Goal: Task Accomplishment & Management: Manage account settings

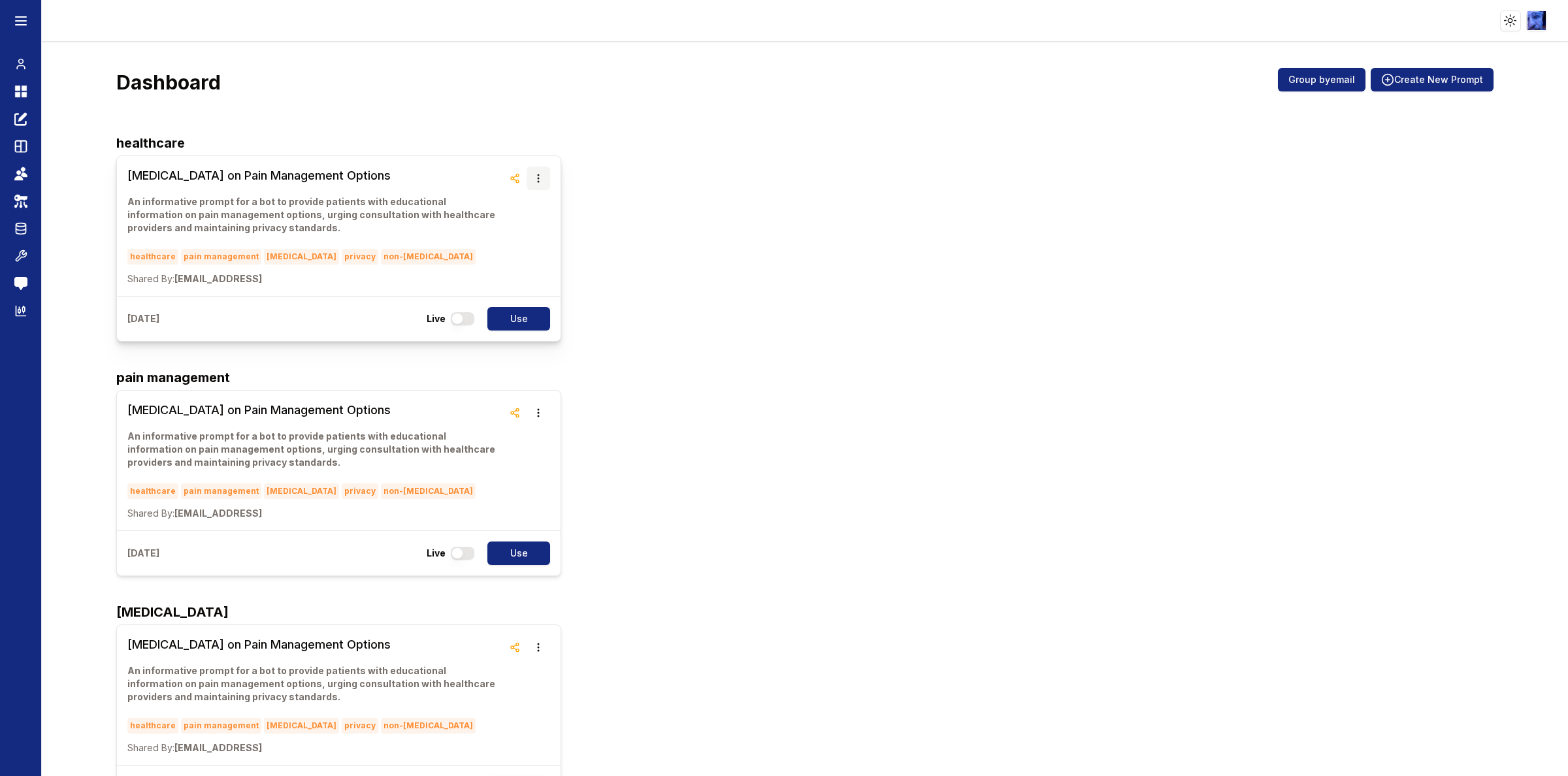
click at [533, 180] on icon "button" at bounding box center [539, 178] width 10 height 10
click at [514, 240] on button "Duplicate" at bounding box center [534, 241] width 83 height 23
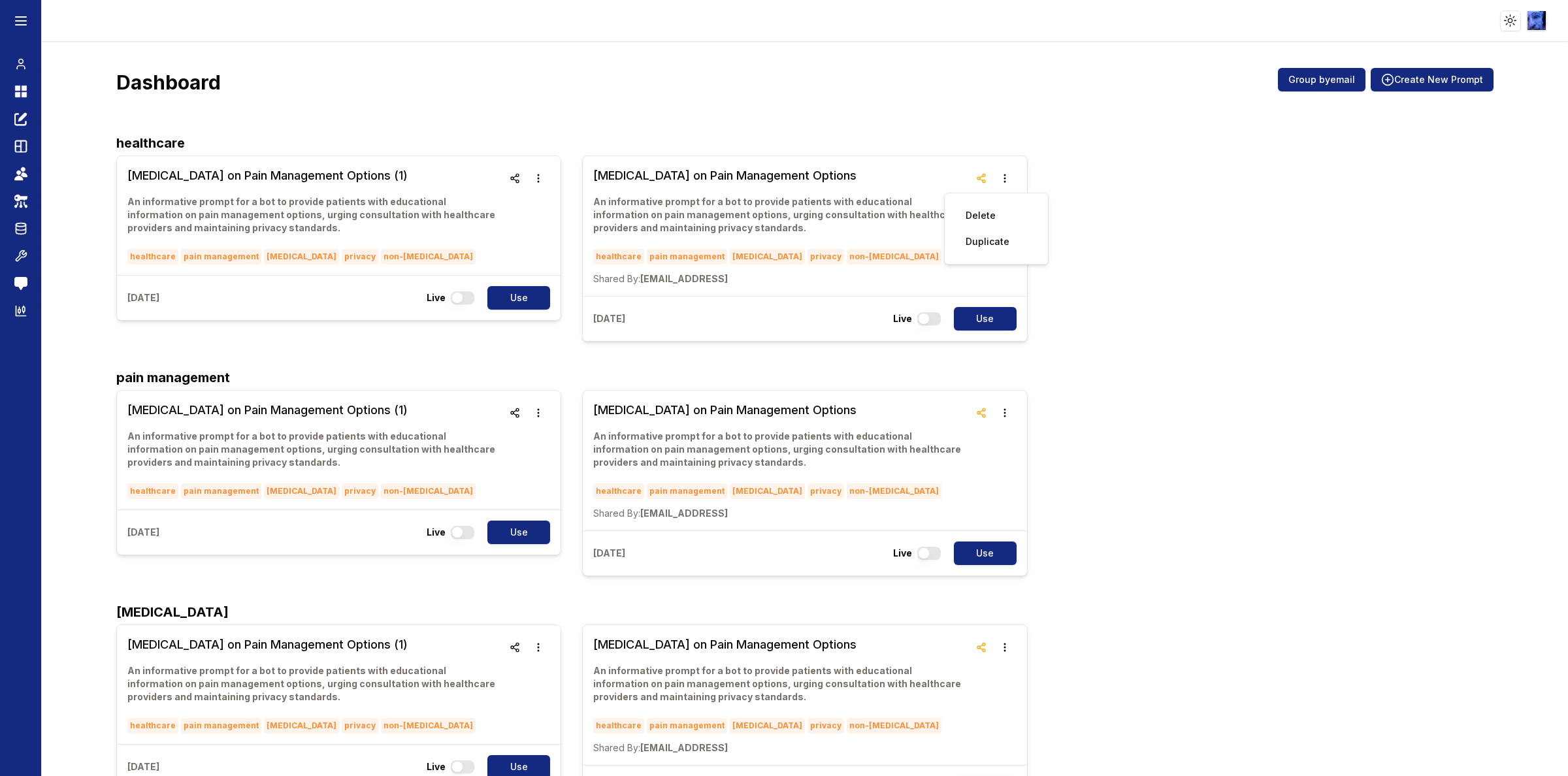
click at [1254, 17] on html "Toggle theme Toggle user menu Chat Dashboard Create Prompts Templates Teams API…" at bounding box center [784, 388] width 1568 height 776
click at [1254, 112] on span "Sign out" at bounding box center [1443, 115] width 36 height 13
click at [1533, 20] on html "Toggle theme Toggle user menu Chat Dashboard Create Prompts Templates Teams API…" at bounding box center [784, 388] width 1568 height 776
click at [1460, 118] on span "Sign out" at bounding box center [1443, 115] width 36 height 13
